Goal: Task Accomplishment & Management: Use online tool/utility

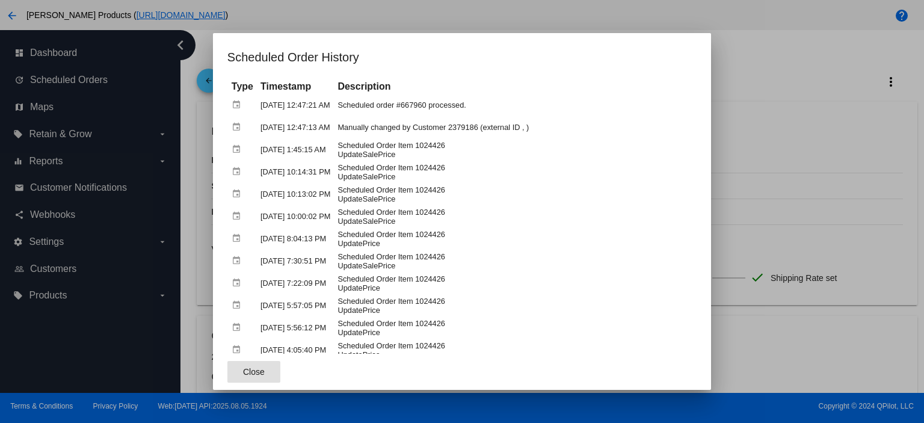
click at [243, 372] on span "Close" at bounding box center [254, 372] width 22 height 10
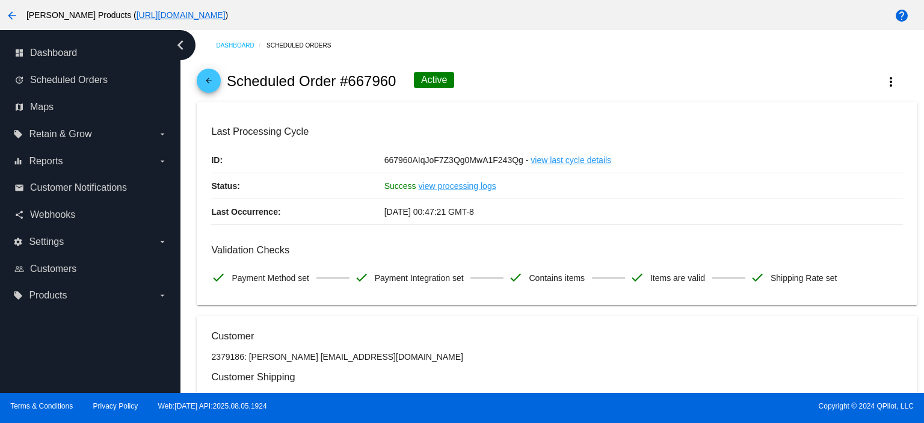
click at [212, 82] on mat-icon "arrow_back" at bounding box center [209, 83] width 14 height 14
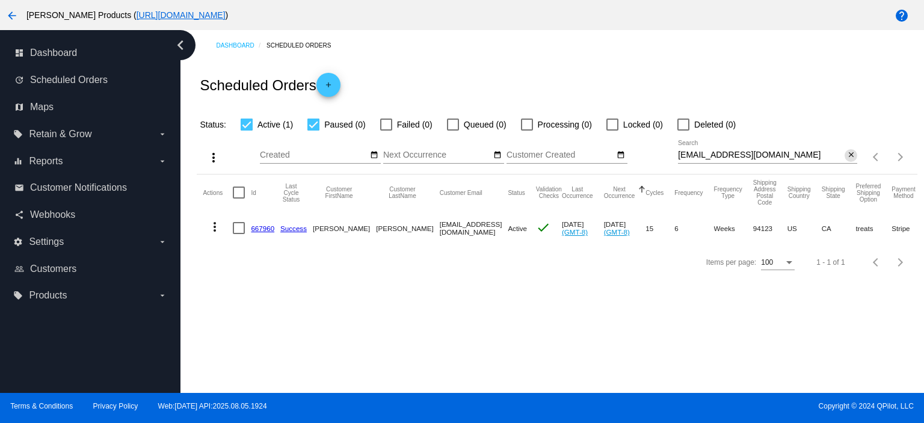
click at [850, 156] on mat-icon "close" at bounding box center [851, 155] width 8 height 10
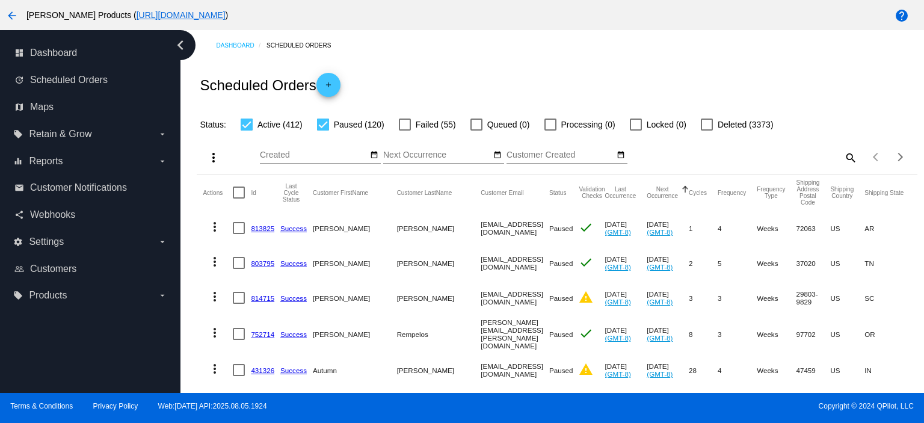
click at [329, 111] on div "Status: Active (412) Paused (120) Failed (55) Queued (0) Processing (0) Locked …" at bounding box center [557, 120] width 720 height 23
click at [326, 122] on div at bounding box center [323, 125] width 12 height 12
click at [323, 131] on input "Paused (120)" at bounding box center [323, 131] width 1 height 1
checkbox input "false"
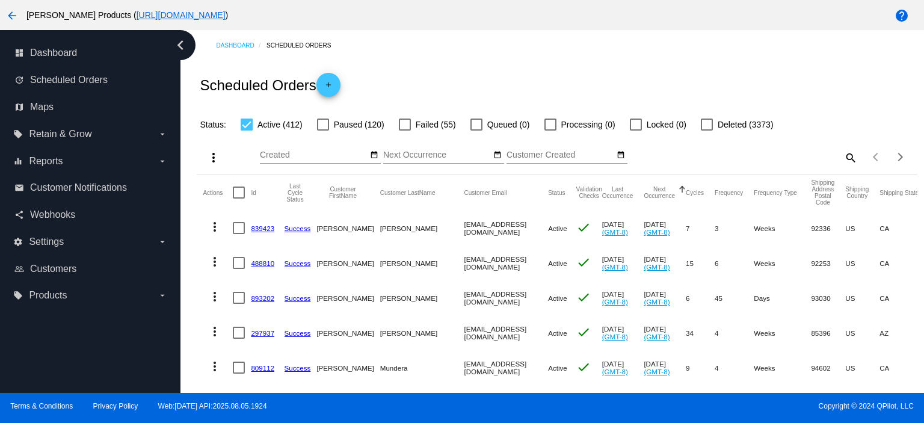
click at [261, 230] on link "839423" at bounding box center [262, 228] width 23 height 8
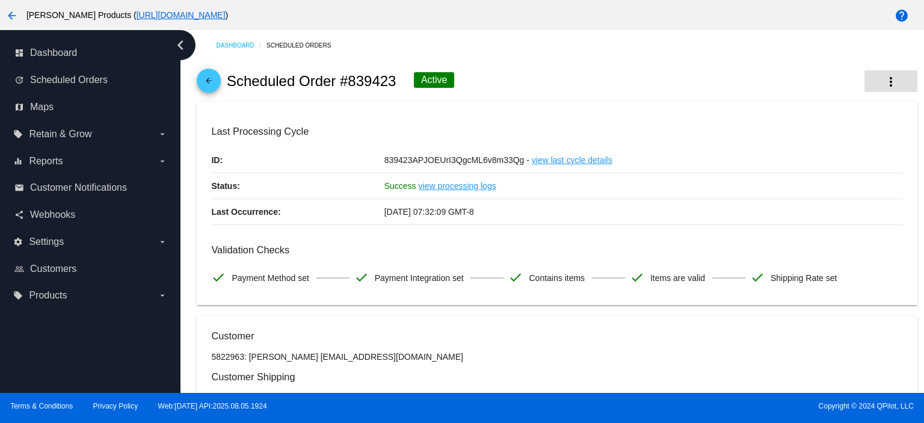
click at [871, 83] on button "more_vert" at bounding box center [891, 81] width 53 height 22
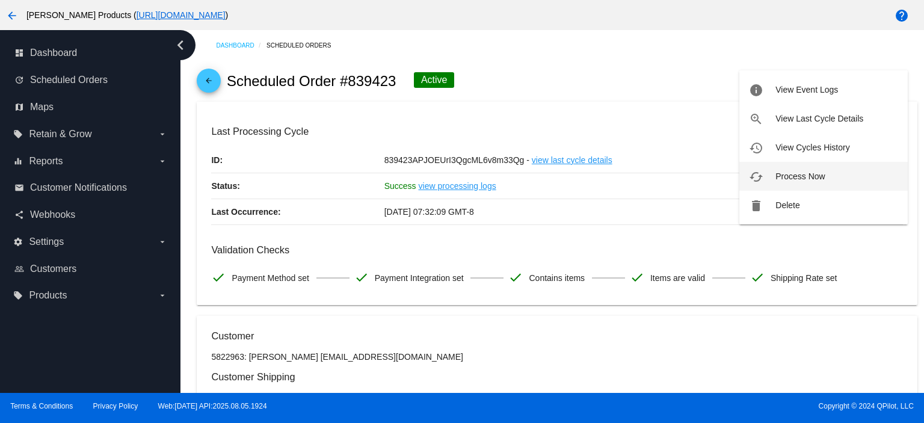
click at [810, 170] on button "cached Process Now" at bounding box center [823, 176] width 168 height 29
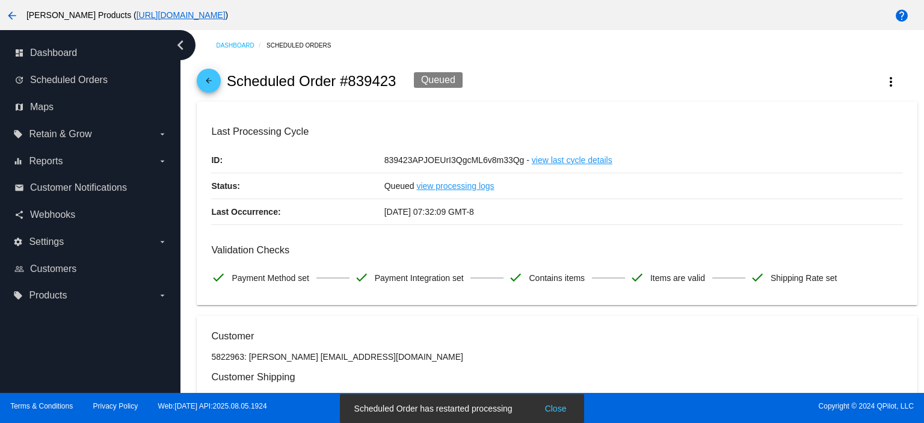
click at [214, 79] on mat-icon "arrow_back" at bounding box center [209, 83] width 14 height 14
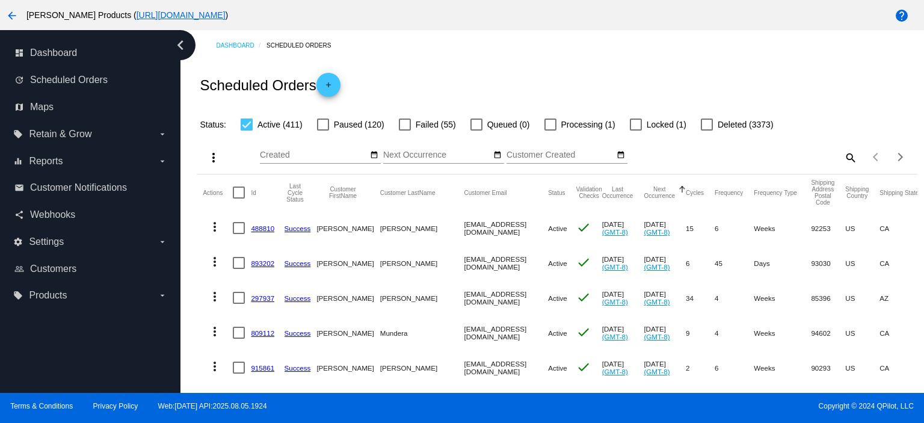
click at [265, 228] on link "488810" at bounding box center [262, 228] width 23 height 8
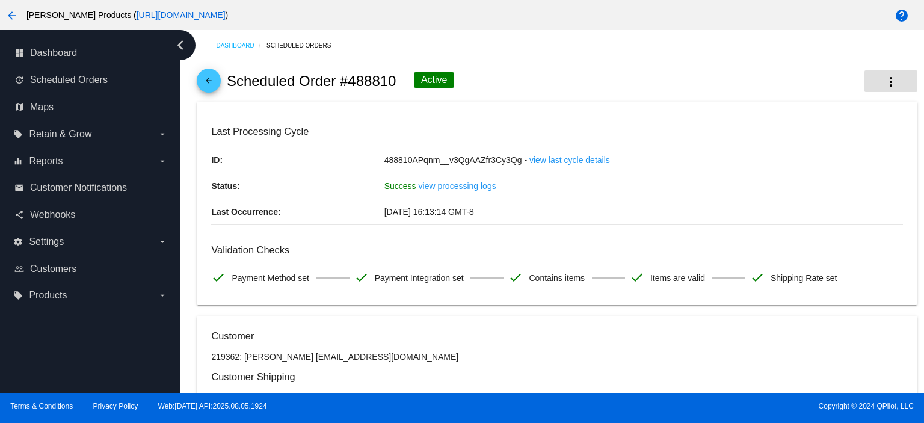
click at [884, 82] on mat-icon "more_vert" at bounding box center [891, 82] width 14 height 14
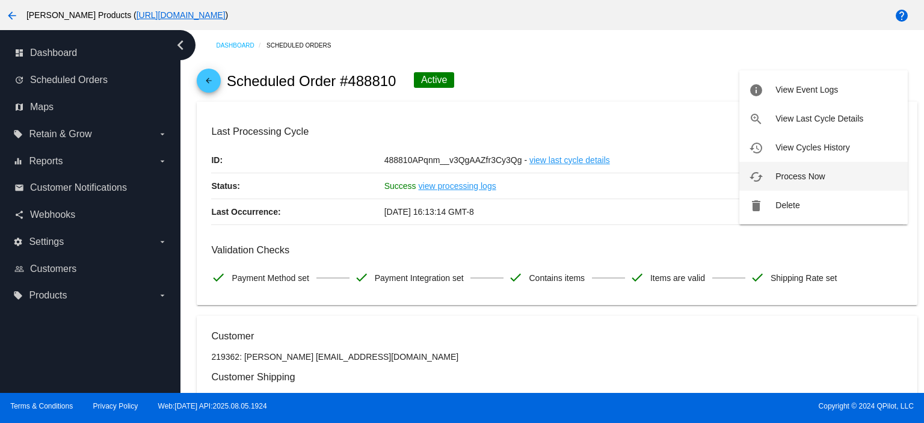
click at [839, 173] on button "cached Process Now" at bounding box center [823, 176] width 168 height 29
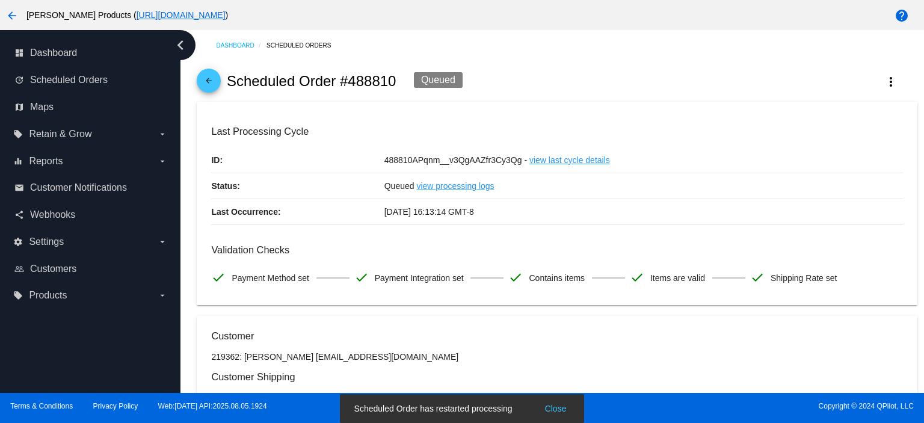
click at [207, 80] on mat-icon "arrow_back" at bounding box center [209, 83] width 14 height 14
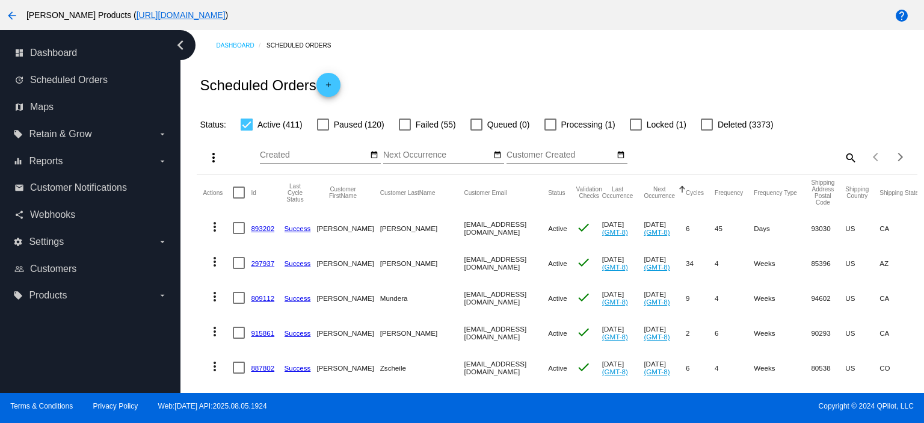
click at [262, 223] on mat-cell "893202" at bounding box center [267, 228] width 33 height 35
click at [270, 230] on link "893202" at bounding box center [262, 228] width 23 height 8
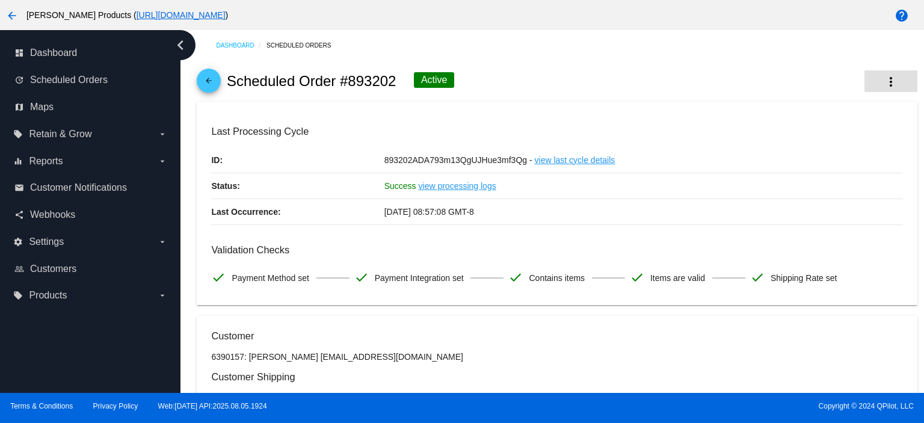
click at [886, 79] on mat-icon "more_vert" at bounding box center [891, 82] width 14 height 14
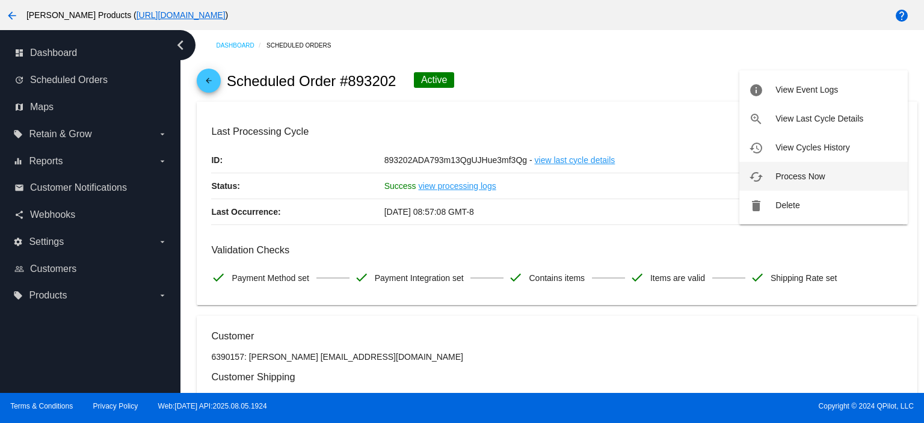
click at [802, 172] on span "Process Now" at bounding box center [800, 176] width 49 height 10
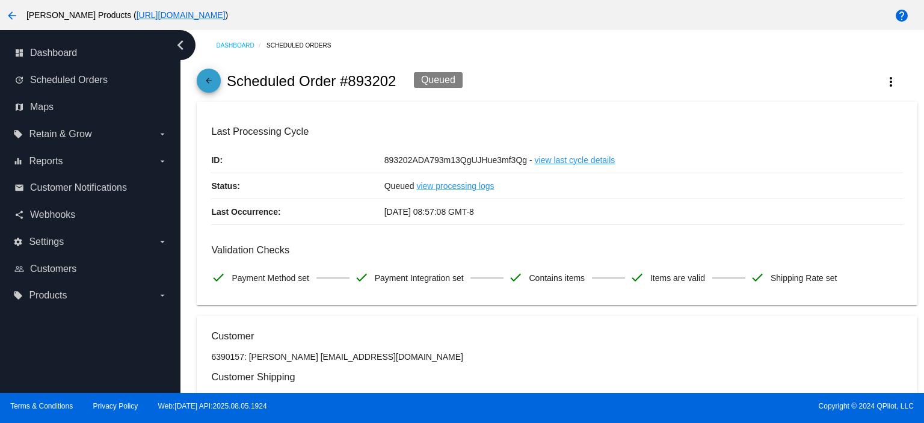
click at [214, 76] on span "arrow_back" at bounding box center [209, 83] width 14 height 29
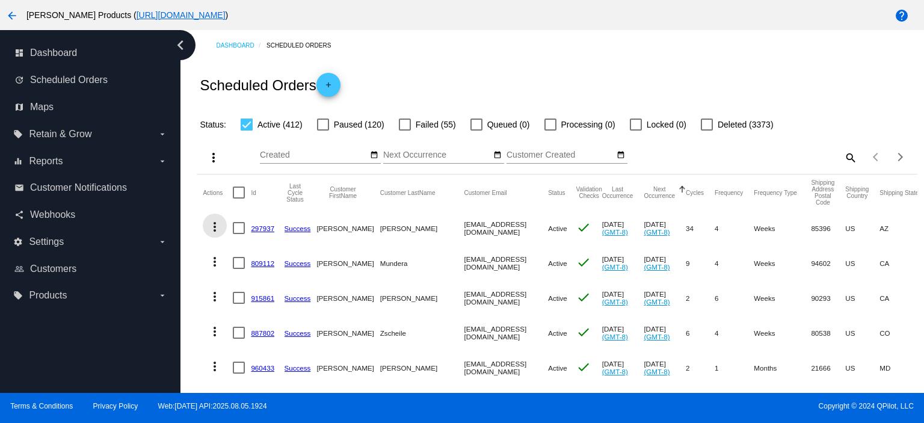
click at [213, 226] on mat-icon "more_vert" at bounding box center [215, 227] width 14 height 14
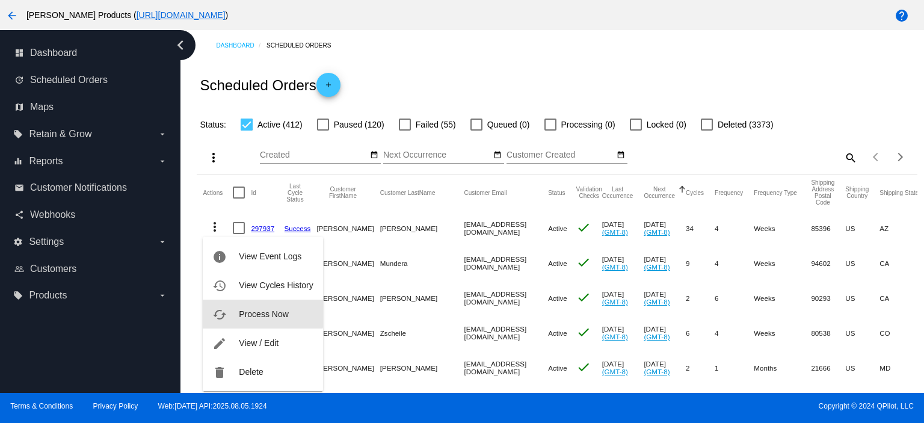
click at [256, 311] on span "Process Now" at bounding box center [263, 314] width 49 height 10
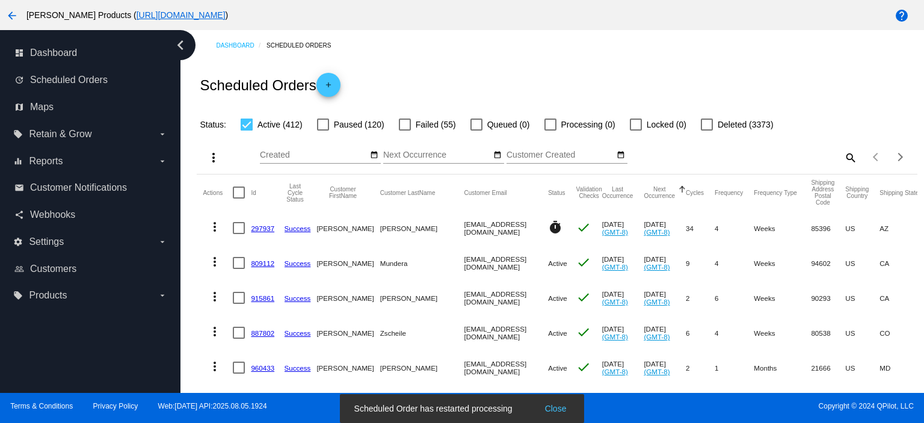
click at [212, 261] on mat-icon "more_vert" at bounding box center [215, 262] width 14 height 14
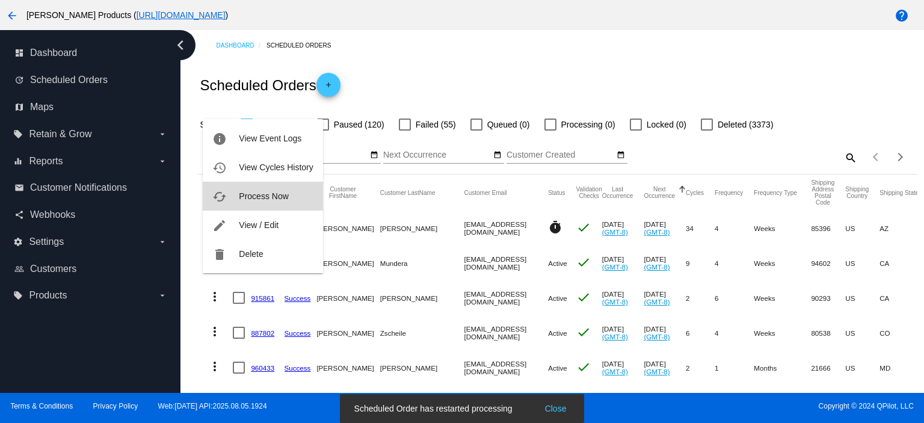
click at [261, 196] on span "Process Now" at bounding box center [263, 196] width 49 height 10
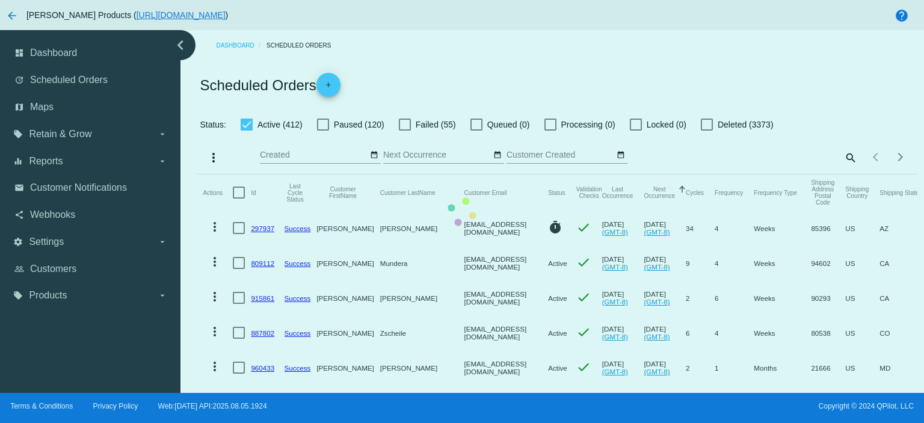
drag, startPoint x: 917, startPoint y: 50, endPoint x: 917, endPoint y: 72, distance: 21.7
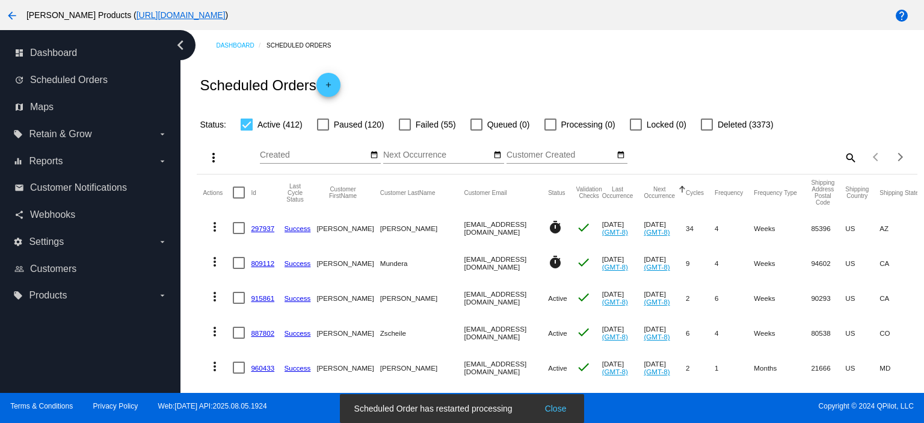
click at [212, 297] on mat-icon "more_vert" at bounding box center [215, 296] width 14 height 14
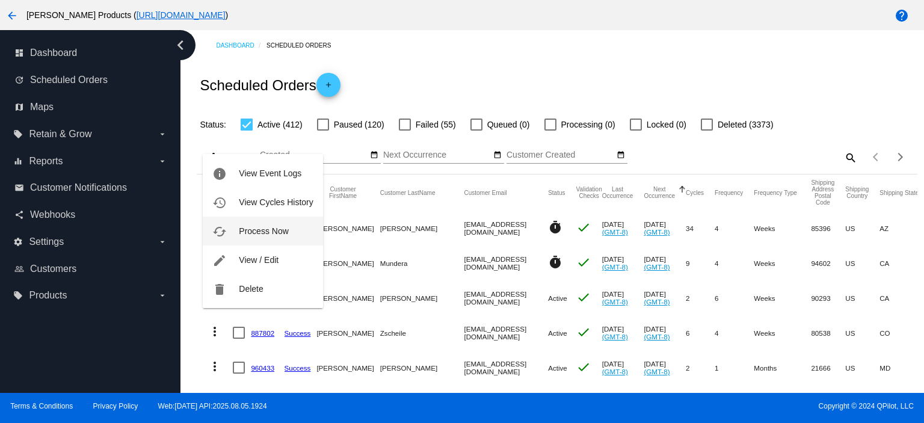
click at [260, 231] on span "Process Now" at bounding box center [263, 231] width 49 height 10
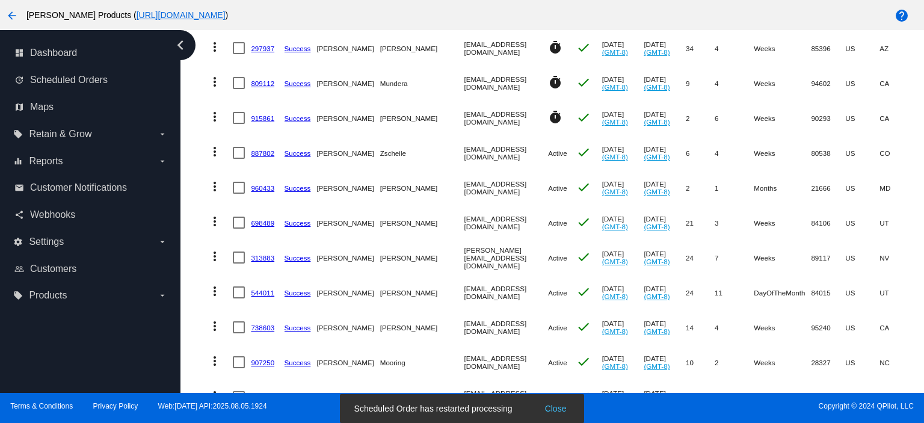
scroll to position [195, 0]
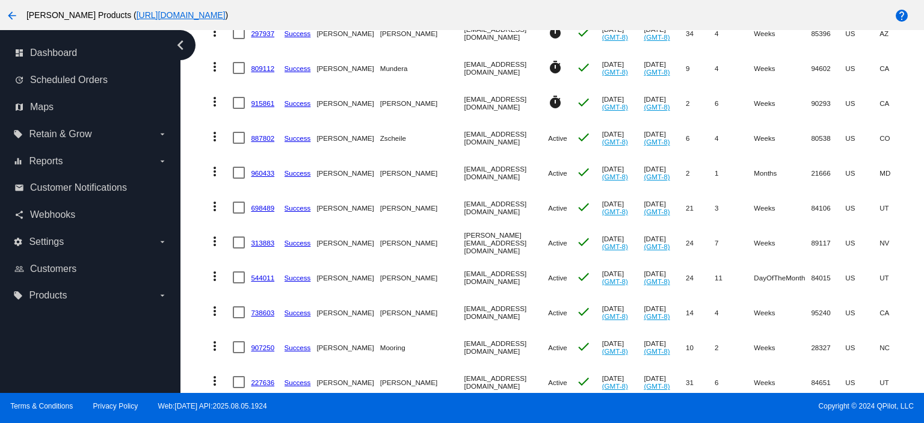
click at [216, 133] on mat-icon "more_vert" at bounding box center [215, 136] width 14 height 14
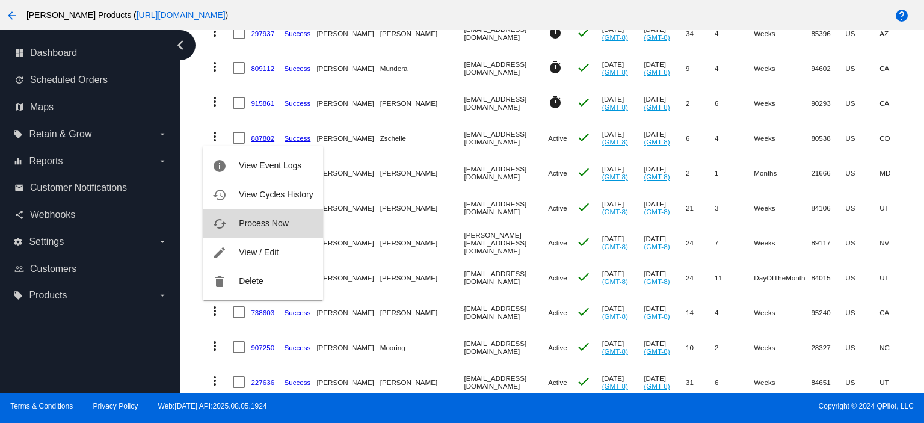
click at [265, 221] on span "Process Now" at bounding box center [263, 223] width 49 height 10
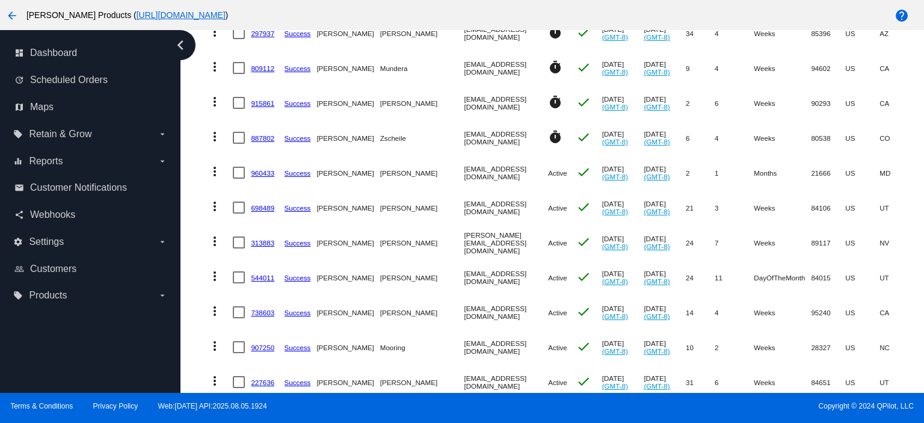
click at [214, 171] on mat-icon "more_vert" at bounding box center [215, 171] width 14 height 14
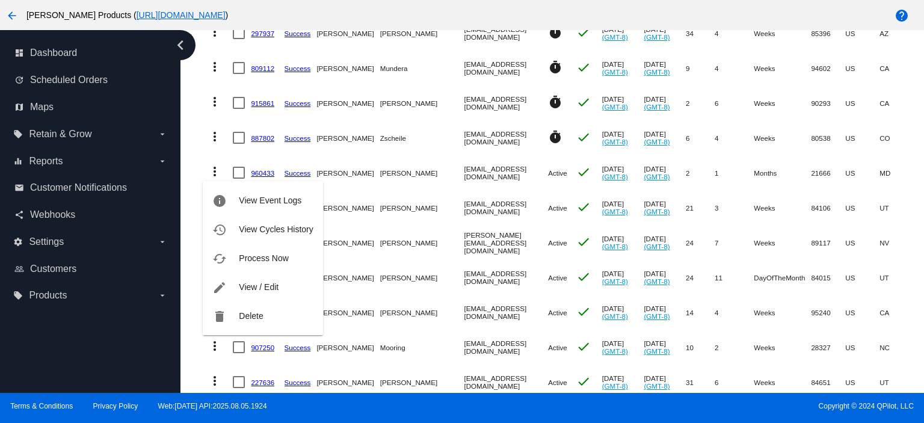
click at [265, 170] on div "info View Event Logs history View Cycles History cached Process Now edit View /…" at bounding box center [263, 246] width 120 height 177
click at [528, 170] on div at bounding box center [462, 211] width 924 height 423
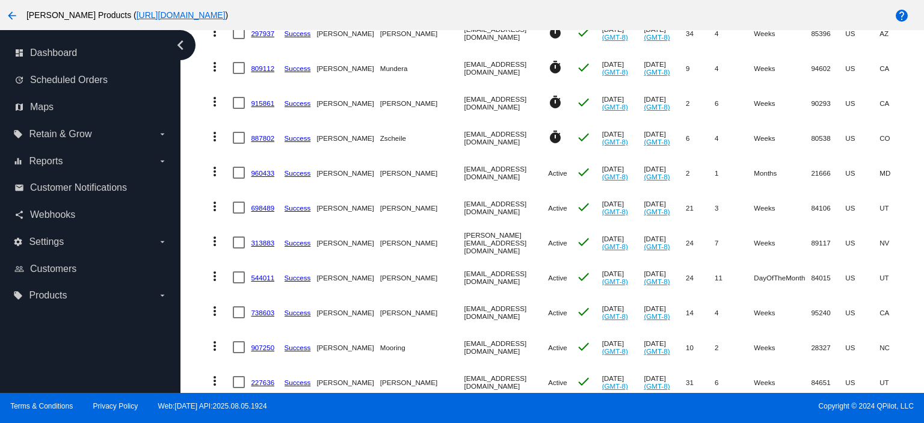
click at [261, 173] on link "960433" at bounding box center [262, 173] width 23 height 8
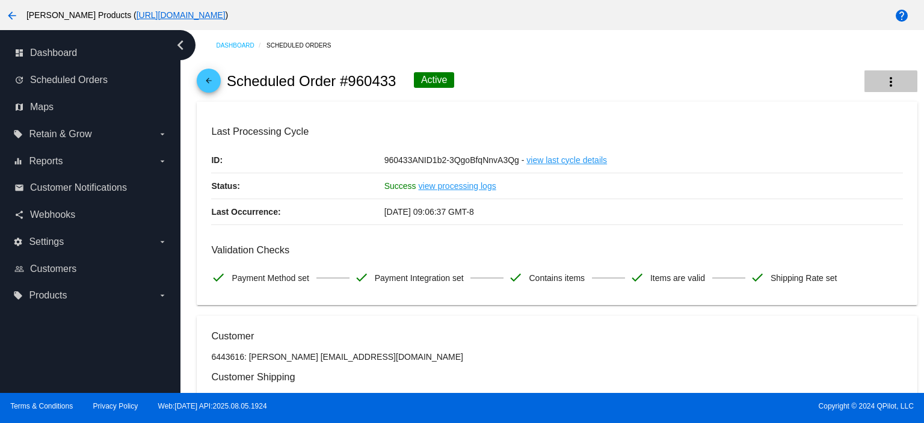
click at [884, 82] on mat-icon "more_vert" at bounding box center [891, 82] width 14 height 14
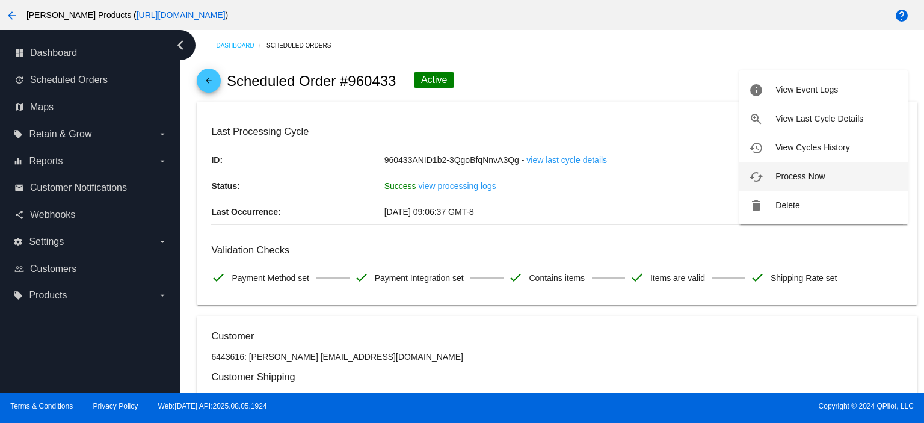
click at [821, 173] on span "Process Now" at bounding box center [800, 176] width 49 height 10
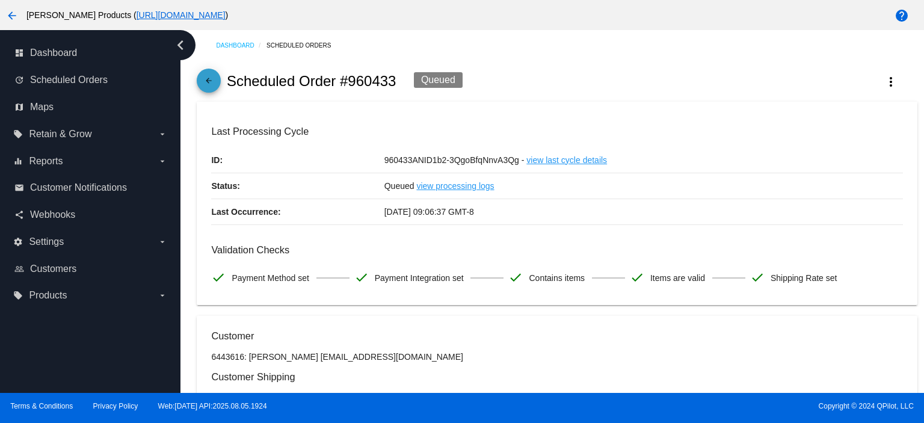
click at [214, 85] on mat-icon "arrow_back" at bounding box center [209, 83] width 14 height 14
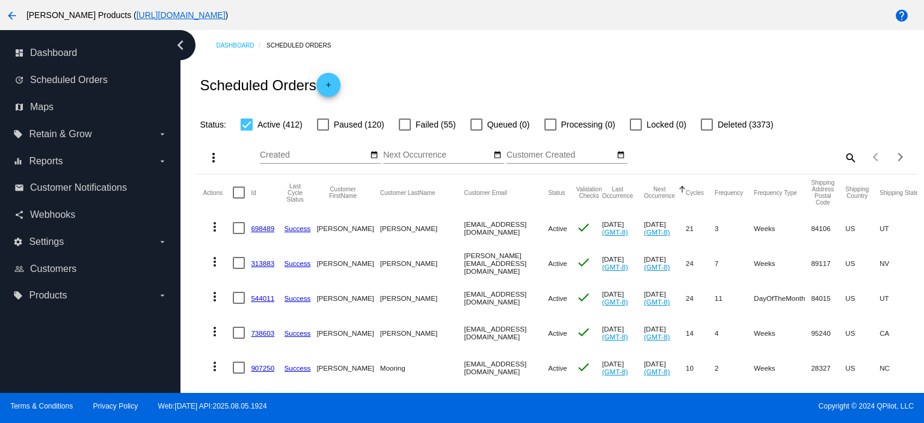
click at [256, 229] on link "698489" at bounding box center [262, 228] width 23 height 8
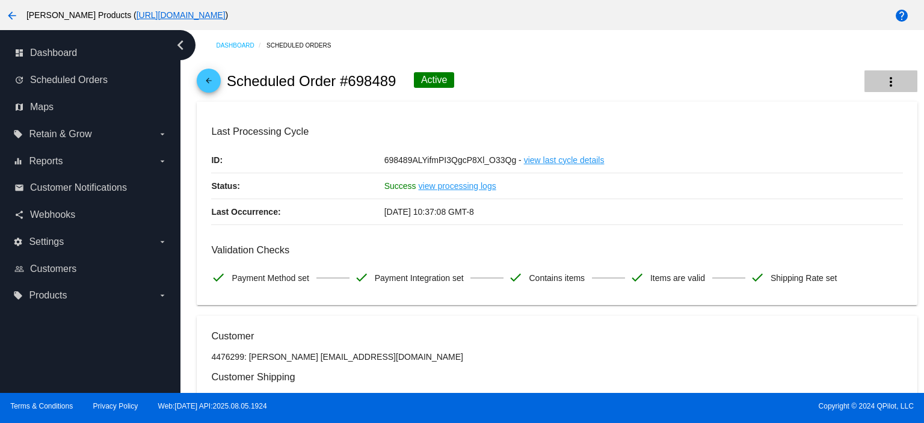
click at [884, 81] on mat-icon "more_vert" at bounding box center [891, 82] width 14 height 14
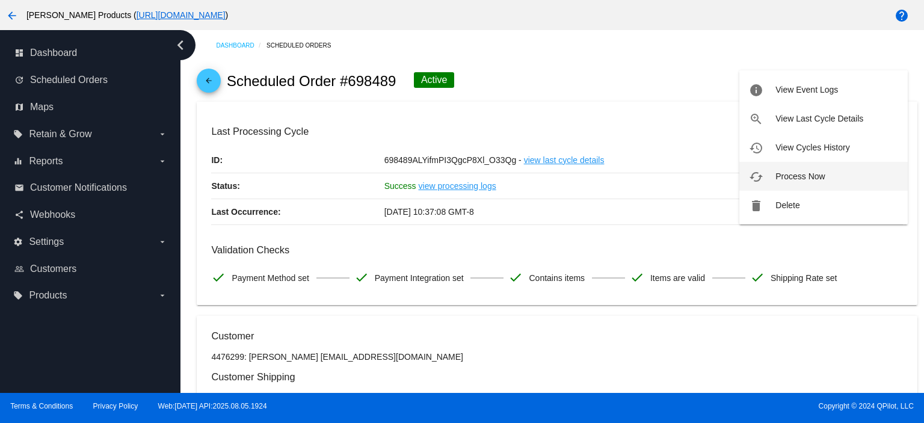
click at [807, 171] on span "Process Now" at bounding box center [800, 176] width 49 height 10
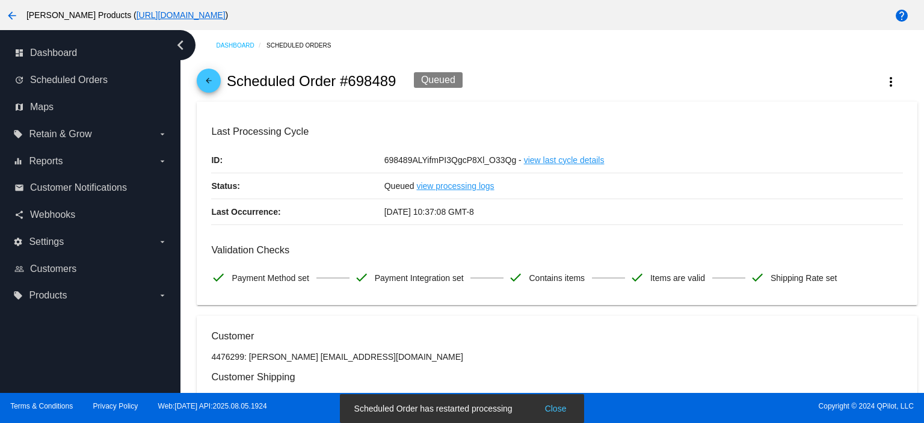
click at [211, 83] on mat-icon "arrow_back" at bounding box center [209, 83] width 14 height 14
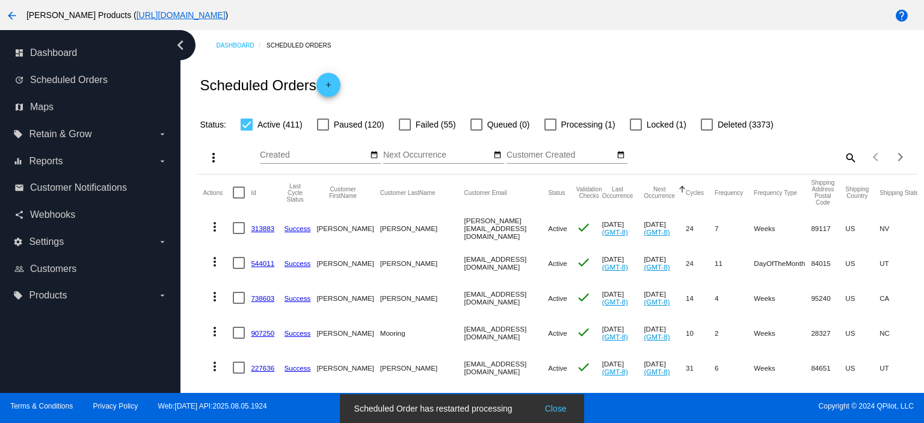
scroll to position [80, 0]
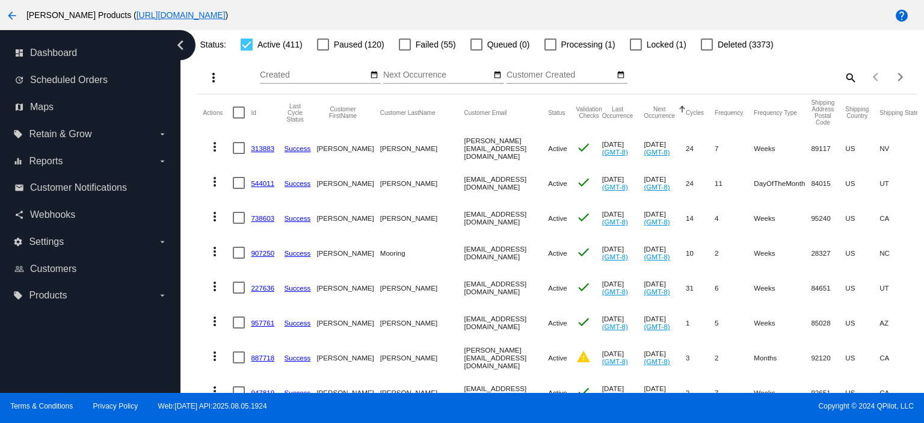
click at [215, 149] on mat-icon "more_vert" at bounding box center [215, 147] width 14 height 14
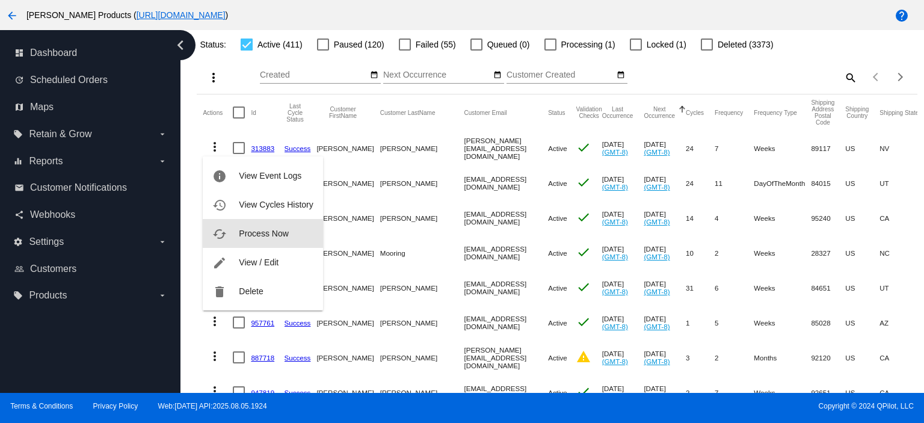
click at [263, 235] on span "Process Now" at bounding box center [263, 234] width 49 height 10
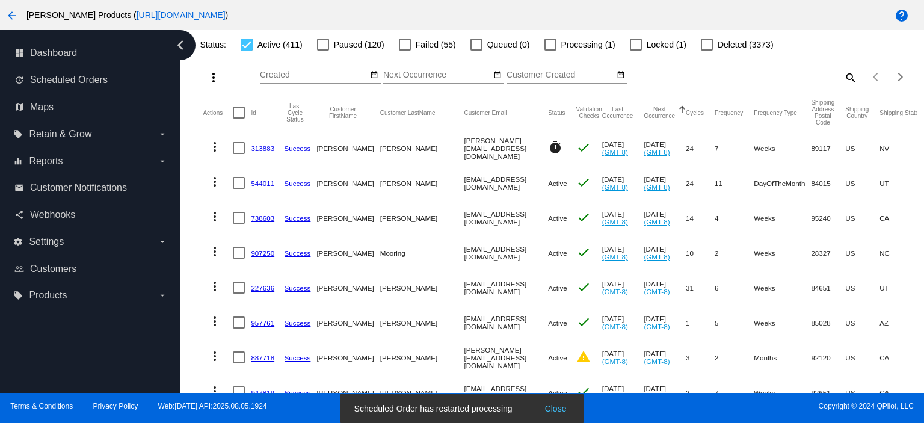
click at [212, 182] on mat-icon "more_vert" at bounding box center [215, 181] width 14 height 14
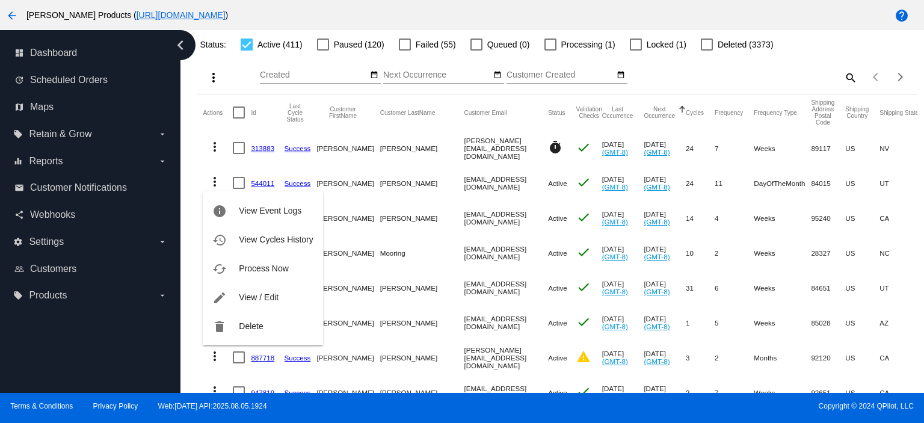
click at [266, 267] on span "Process Now" at bounding box center [263, 269] width 49 height 10
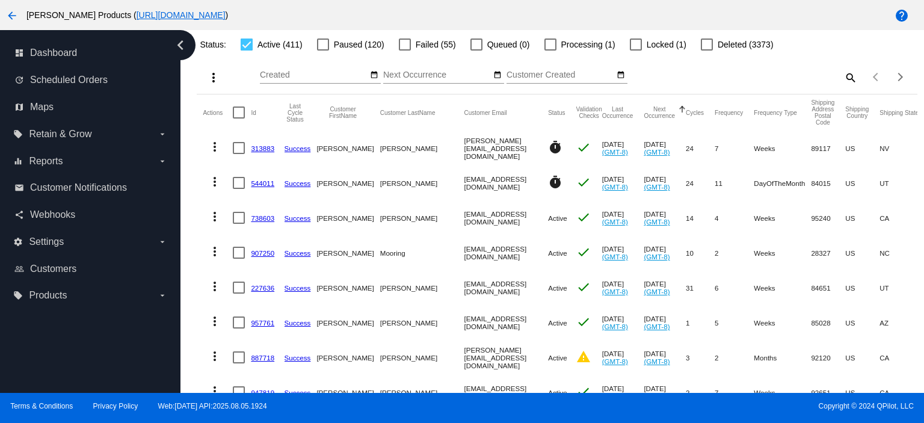
click at [217, 217] on mat-icon "more_vert" at bounding box center [215, 216] width 14 height 14
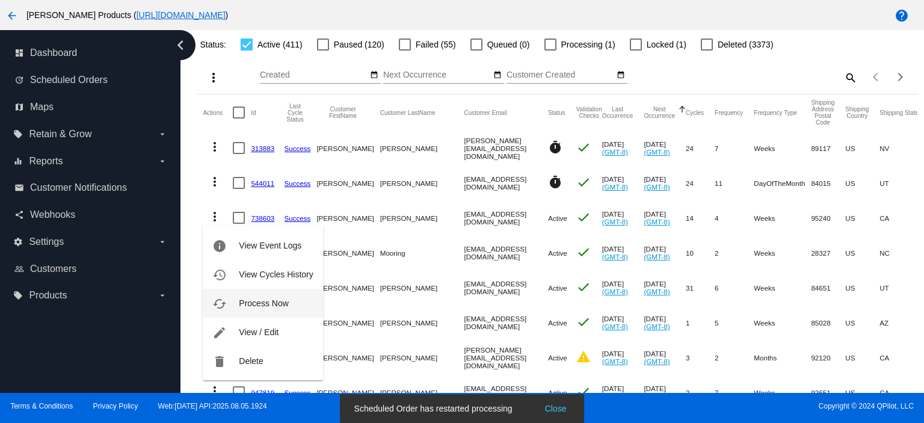
click at [264, 304] on span "Process Now" at bounding box center [263, 303] width 49 height 10
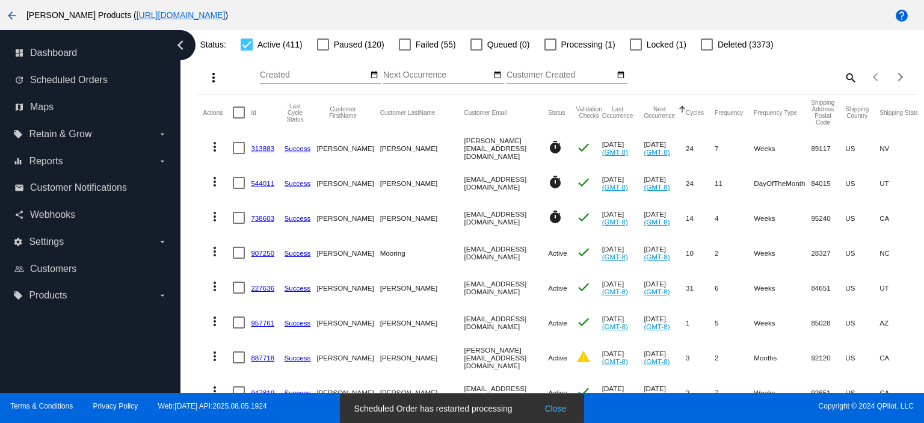
click at [214, 249] on mat-icon "more_vert" at bounding box center [215, 251] width 14 height 14
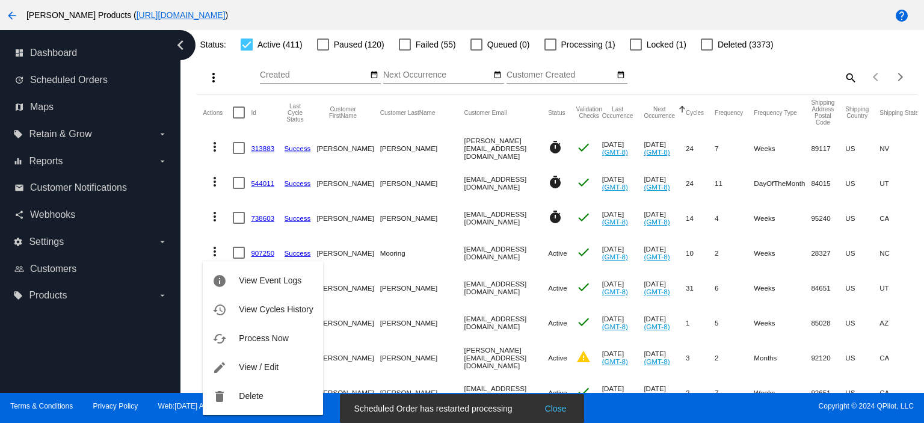
click at [268, 341] on span "Process Now" at bounding box center [263, 338] width 49 height 10
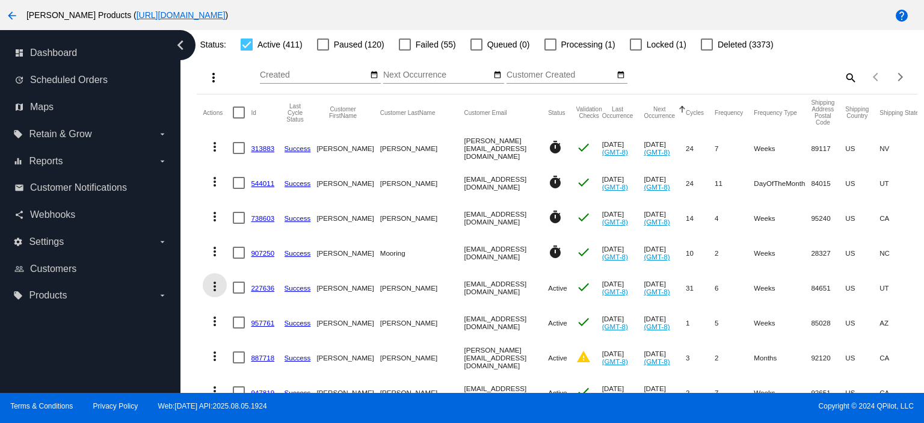
click at [209, 282] on mat-icon "more_vert" at bounding box center [215, 286] width 14 height 14
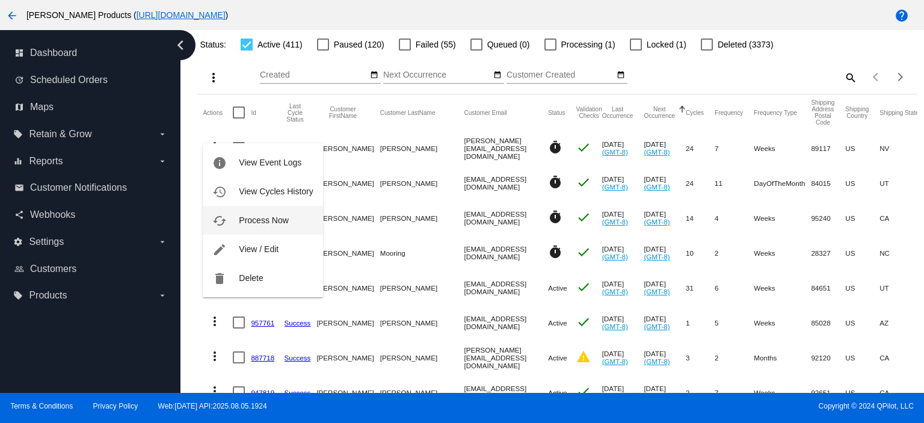
click at [263, 224] on span "Process Now" at bounding box center [263, 220] width 49 height 10
